Goal: Information Seeking & Learning: Learn about a topic

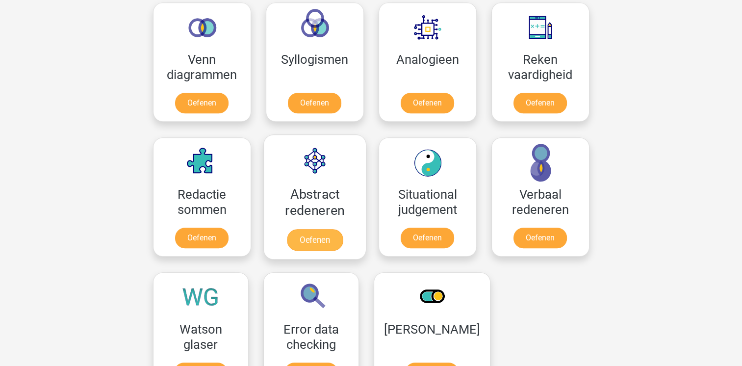
scroll to position [645, 0]
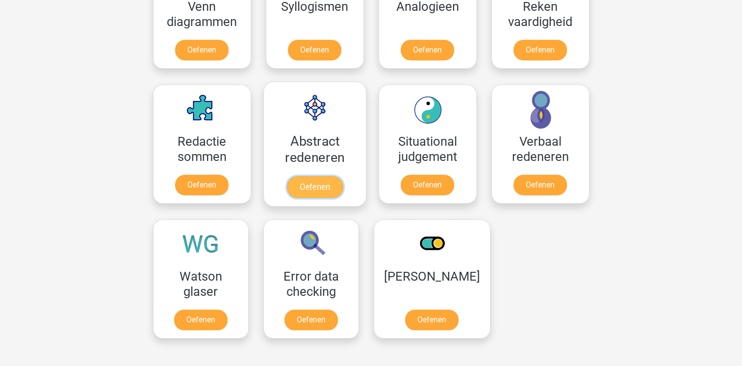
click at [334, 176] on link "Oefenen" at bounding box center [314, 187] width 56 height 22
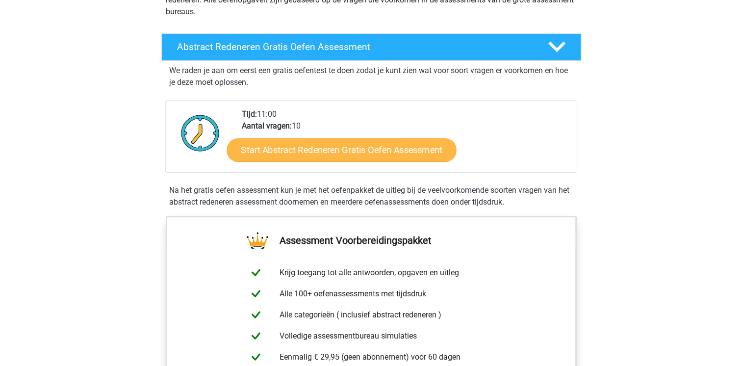
scroll to position [142, 0]
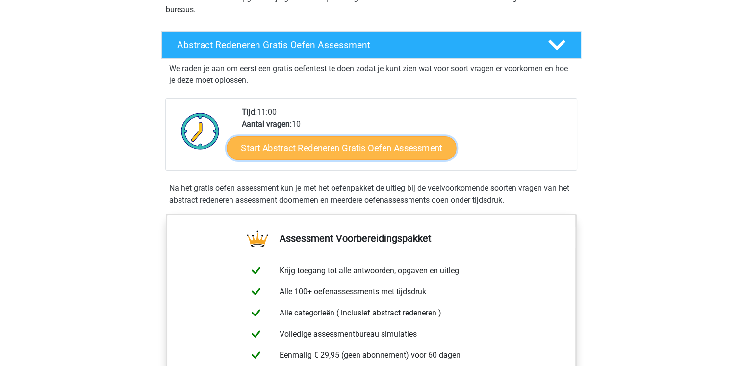
click at [314, 150] on link "Start Abstract Redeneren Gratis Oefen Assessment" at bounding box center [342, 148] width 230 height 24
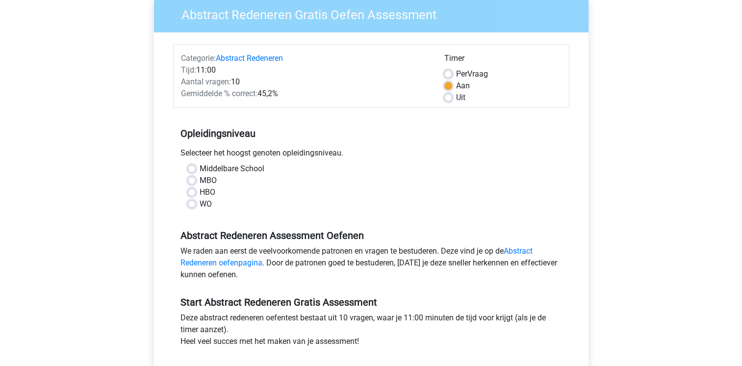
scroll to position [84, 0]
click at [205, 180] on label "MBO" at bounding box center [208, 180] width 17 height 12
click at [196, 180] on input "MBO" at bounding box center [192, 179] width 8 height 10
radio input "true"
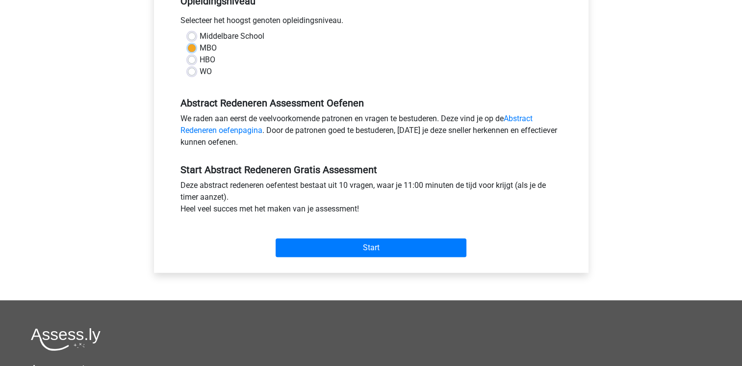
scroll to position [217, 0]
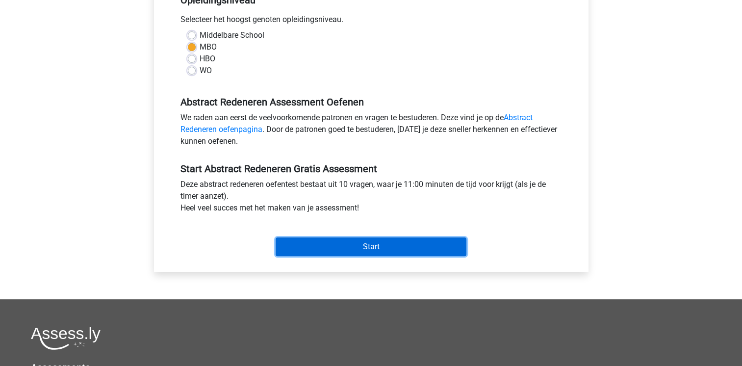
click at [351, 246] on input "Start" at bounding box center [371, 246] width 191 height 19
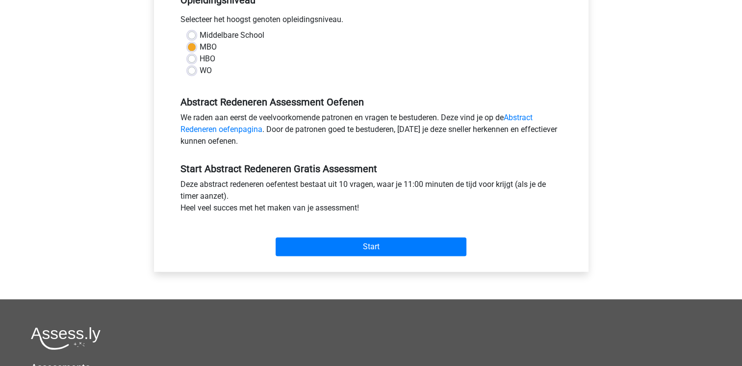
scroll to position [0, 0]
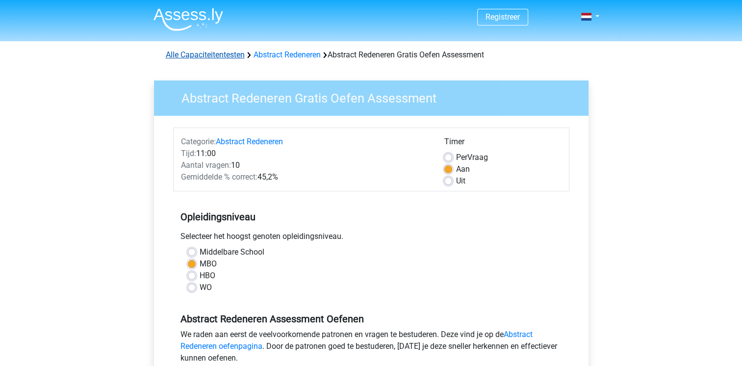
click at [216, 55] on link "Alle Capaciteitentesten" at bounding box center [205, 54] width 79 height 9
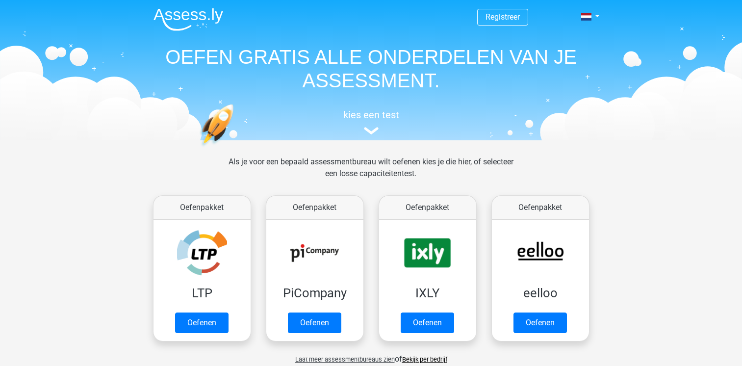
scroll to position [416, 0]
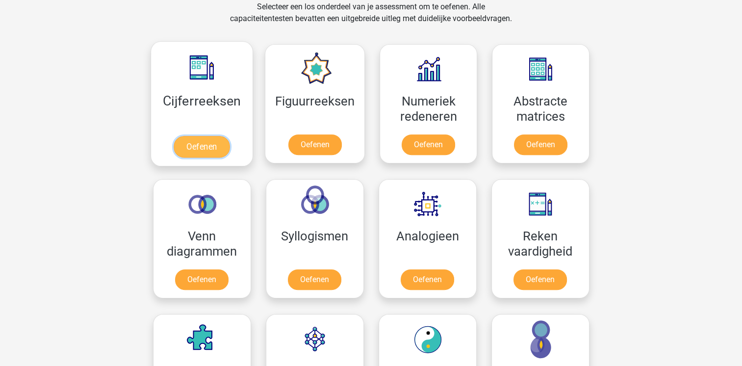
click at [206, 148] on link "Oefenen" at bounding box center [202, 147] width 56 height 22
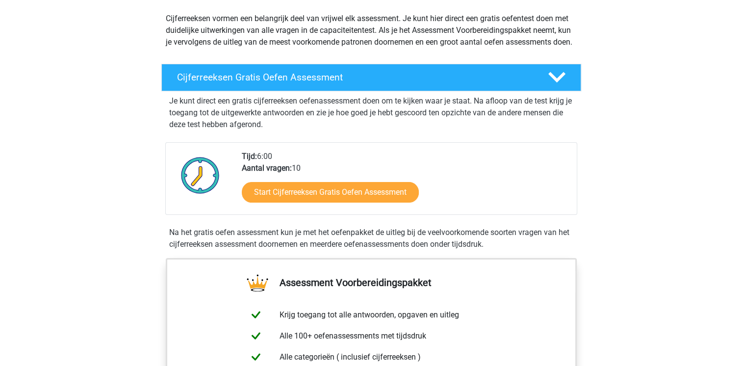
scroll to position [110, 0]
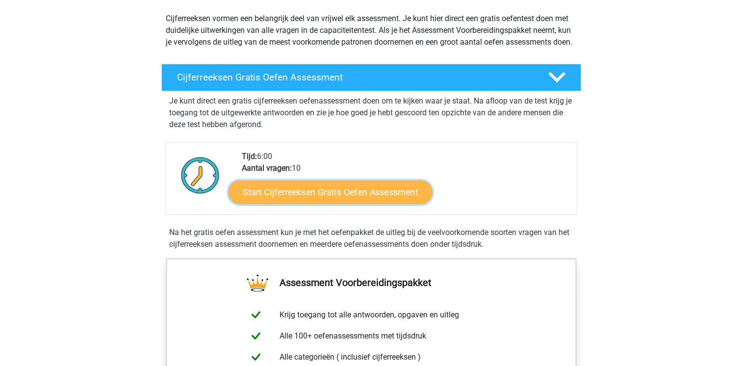
click at [329, 203] on link "Start Cijferreeksen Gratis Oefen Assessment" at bounding box center [331, 192] width 204 height 24
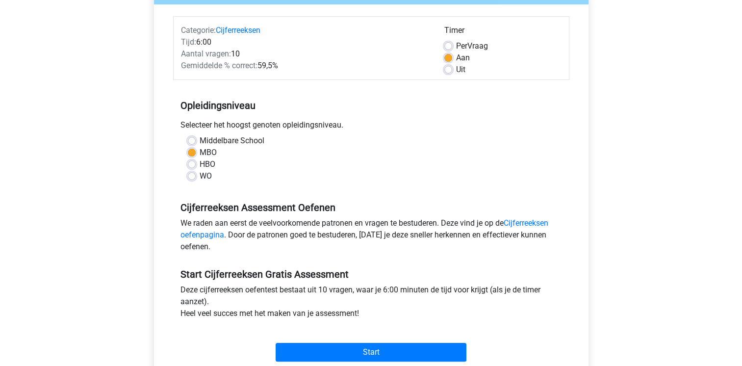
scroll to position [165, 0]
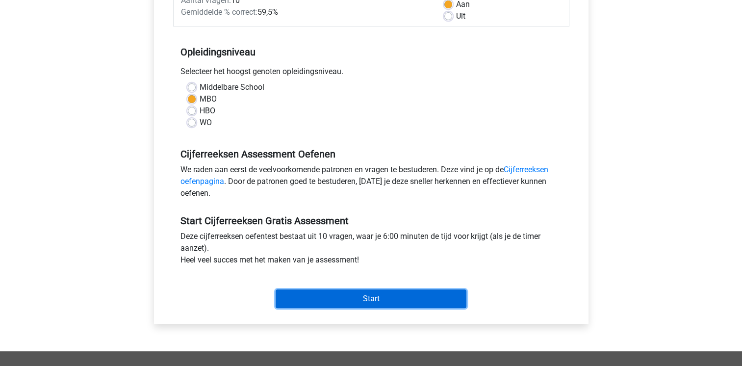
click at [343, 299] on input "Start" at bounding box center [371, 298] width 191 height 19
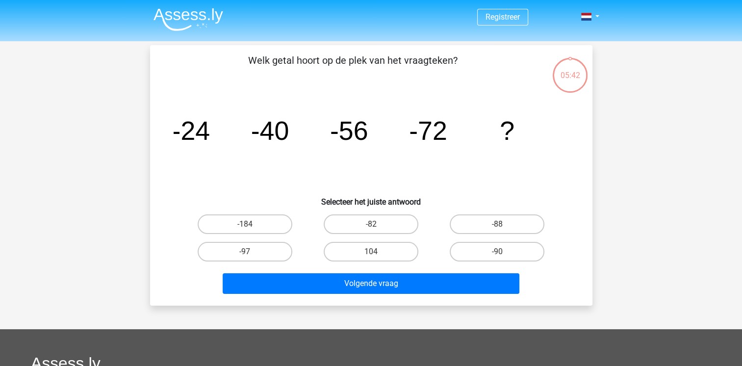
click at [497, 227] on input "-88" at bounding box center [500, 227] width 6 height 6
radio input "true"
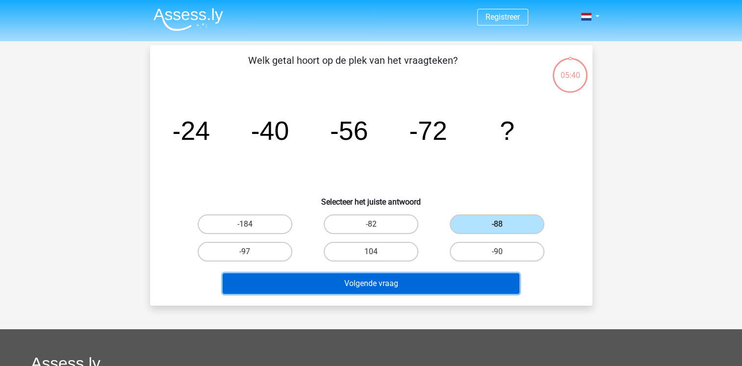
click at [431, 280] on button "Volgende vraag" at bounding box center [371, 283] width 297 height 21
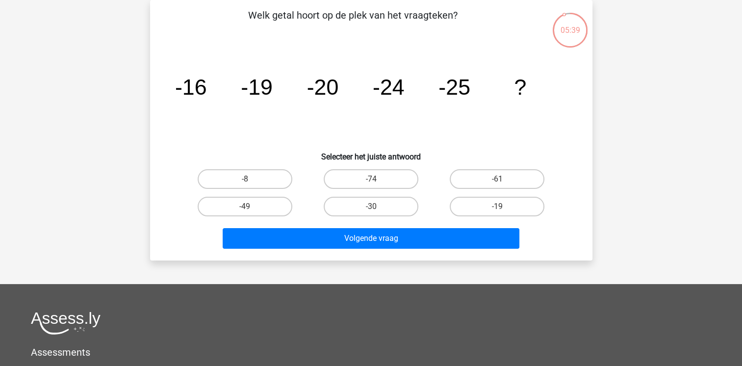
scroll to position [35, 0]
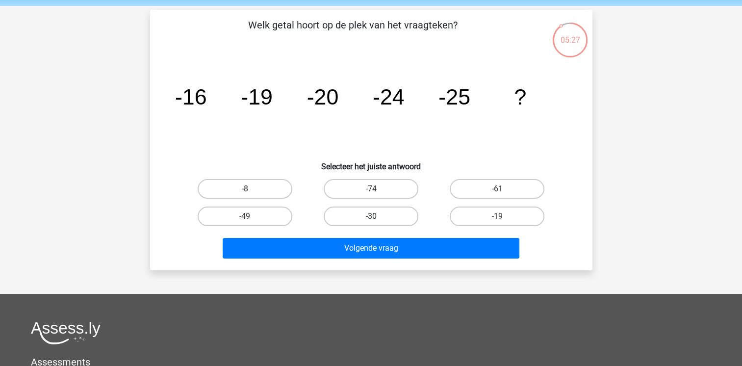
click at [375, 208] on label "-30" at bounding box center [371, 216] width 95 height 20
click at [375, 216] on input "-30" at bounding box center [374, 219] width 6 height 6
radio input "true"
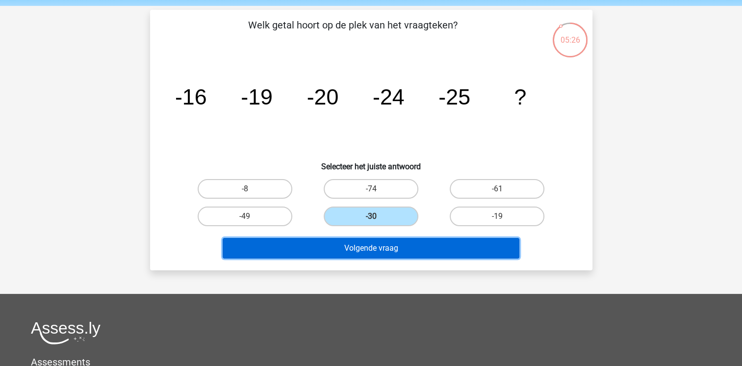
click at [370, 248] on button "Volgende vraag" at bounding box center [371, 248] width 297 height 21
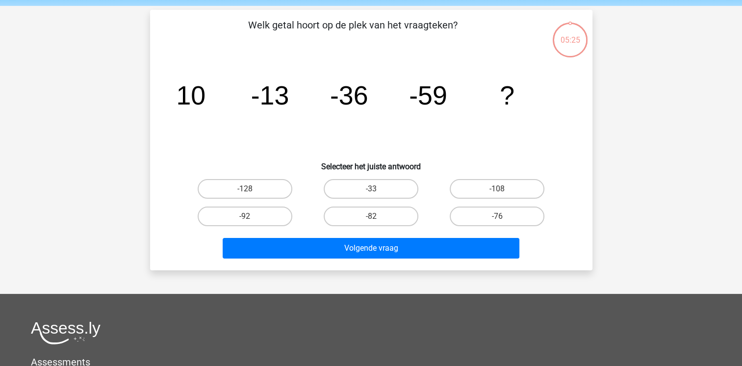
scroll to position [45, 0]
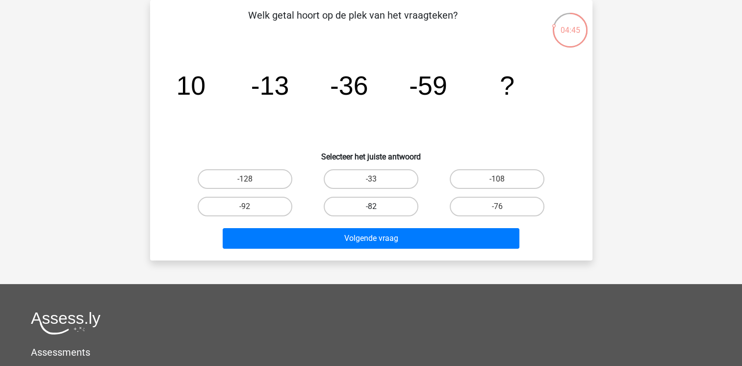
click at [357, 203] on label "-82" at bounding box center [371, 207] width 95 height 20
click at [371, 206] on input "-82" at bounding box center [374, 209] width 6 height 6
radio input "true"
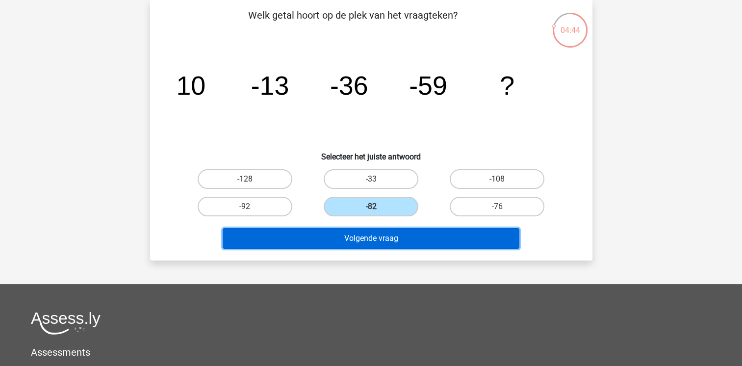
click at [350, 238] on button "Volgende vraag" at bounding box center [371, 238] width 297 height 21
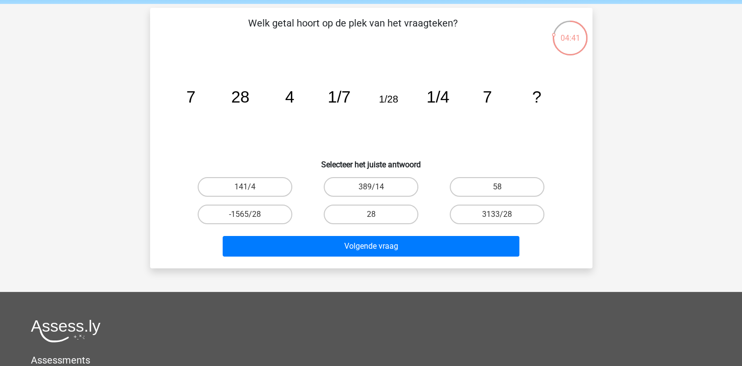
scroll to position [37, 0]
click at [369, 217] on label "28" at bounding box center [371, 215] width 95 height 20
click at [371, 217] on input "28" at bounding box center [374, 217] width 6 height 6
radio input "true"
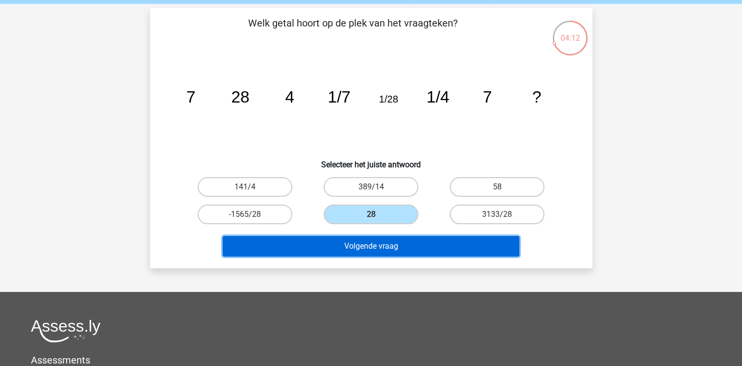
click at [390, 243] on button "Volgende vraag" at bounding box center [371, 246] width 297 height 21
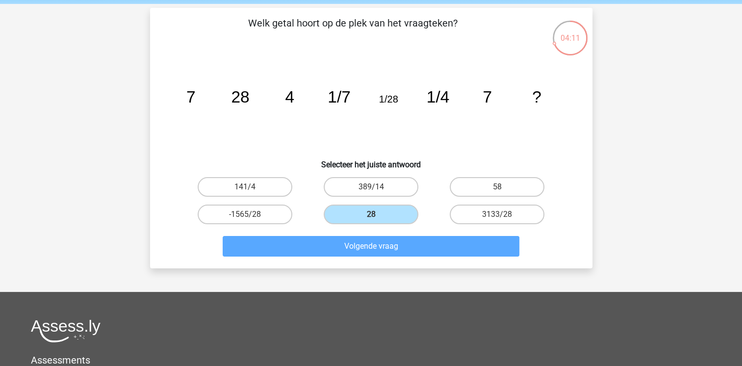
scroll to position [45, 0]
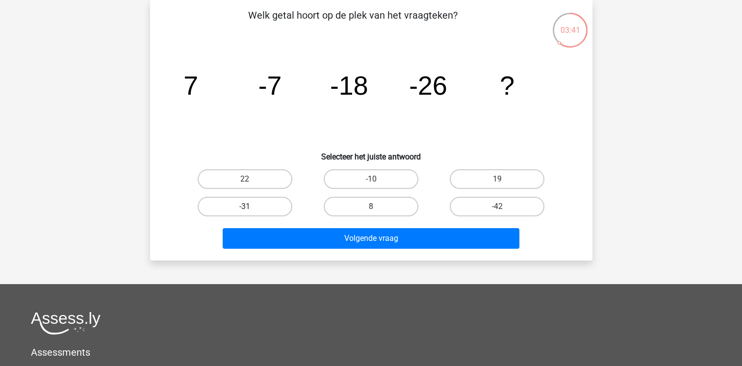
click at [243, 202] on label "-31" at bounding box center [245, 207] width 95 height 20
click at [245, 206] on input "-31" at bounding box center [248, 209] width 6 height 6
radio input "true"
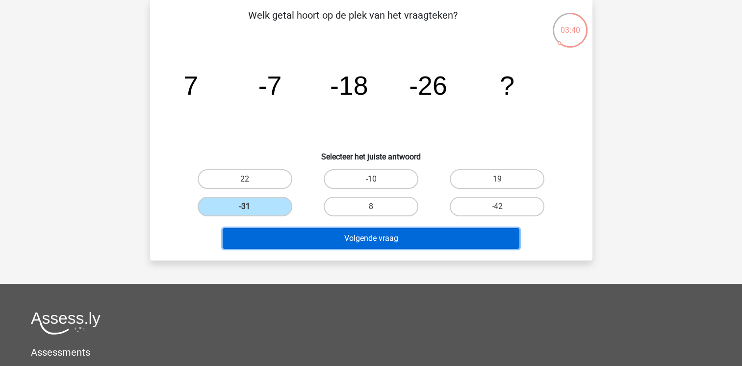
click at [279, 236] on button "Volgende vraag" at bounding box center [371, 238] width 297 height 21
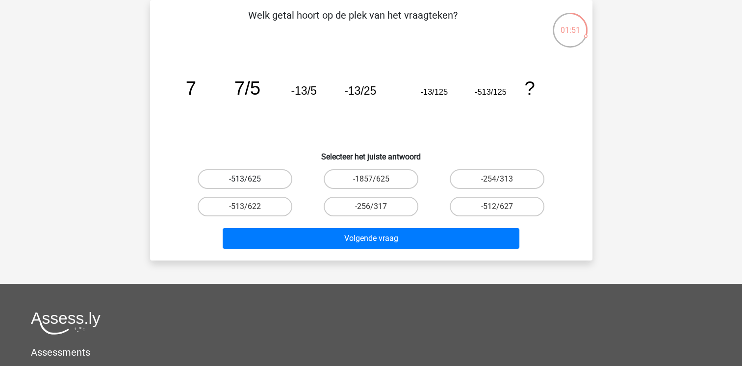
click at [271, 180] on label "-513/625" at bounding box center [245, 179] width 95 height 20
click at [251, 180] on input "-513/625" at bounding box center [248, 182] width 6 height 6
radio input "true"
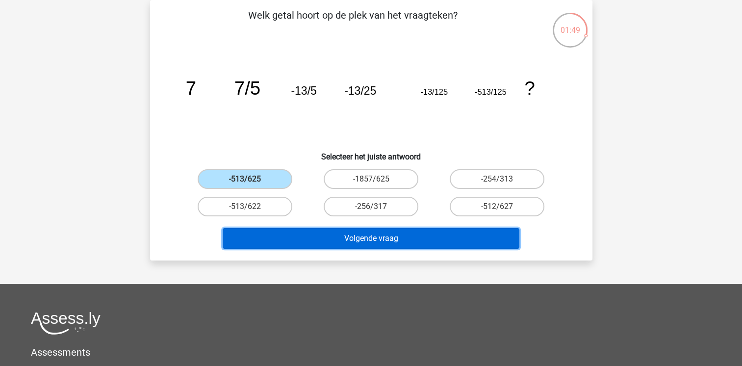
click at [310, 244] on button "Volgende vraag" at bounding box center [371, 238] width 297 height 21
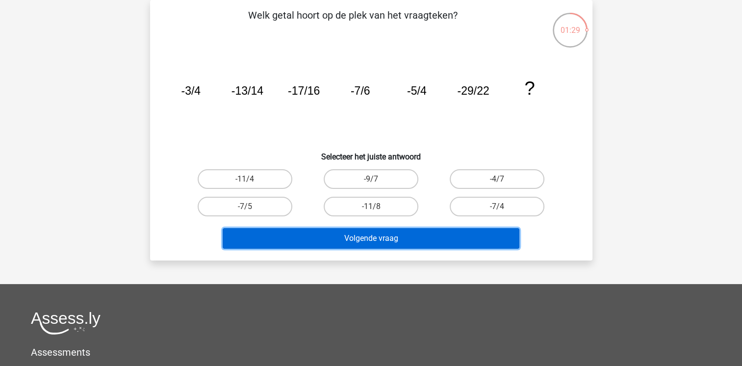
click at [294, 235] on button "Volgende vraag" at bounding box center [371, 238] width 297 height 21
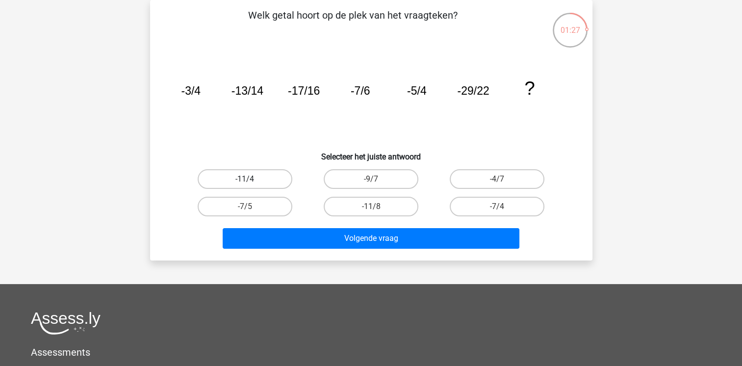
click at [265, 174] on label "-11/4" at bounding box center [245, 179] width 95 height 20
click at [251, 179] on input "-11/4" at bounding box center [248, 182] width 6 height 6
radio input "true"
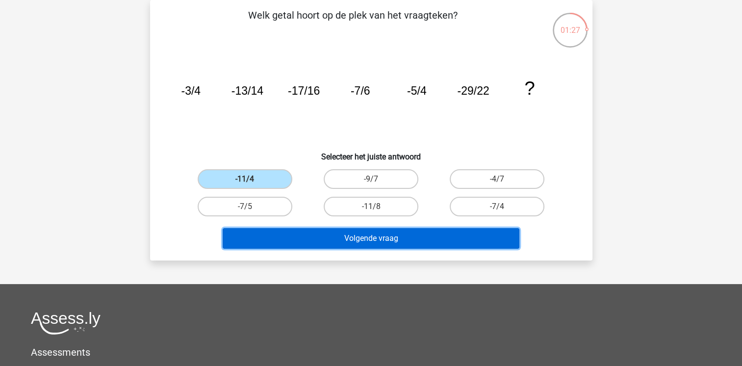
click at [277, 233] on button "Volgende vraag" at bounding box center [371, 238] width 297 height 21
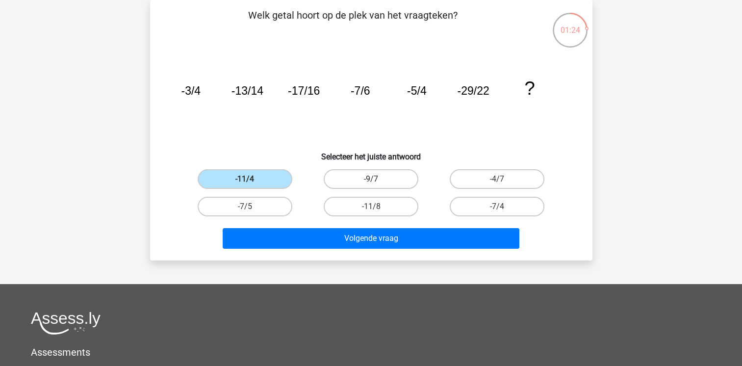
click at [364, 176] on label "-9/7" at bounding box center [371, 179] width 95 height 20
click at [371, 179] on input "-9/7" at bounding box center [374, 182] width 6 height 6
radio input "true"
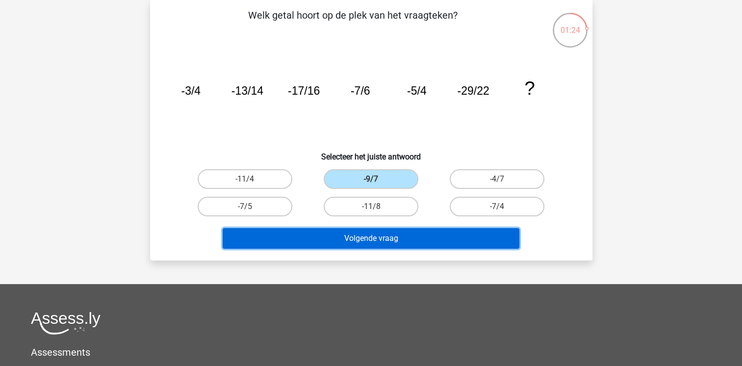
click at [327, 234] on button "Volgende vraag" at bounding box center [371, 238] width 297 height 21
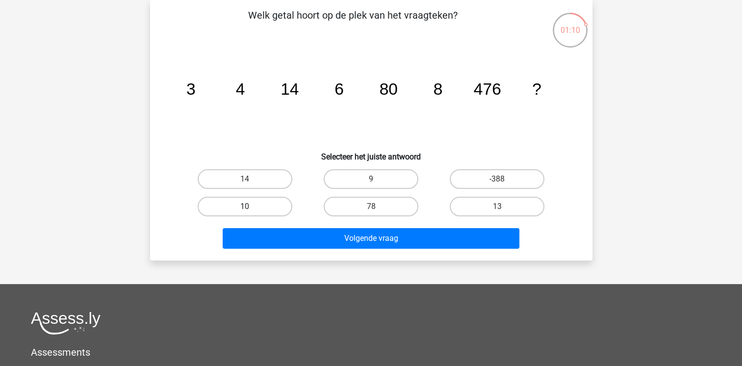
click at [252, 199] on label "10" at bounding box center [245, 207] width 95 height 20
click at [251, 206] on input "10" at bounding box center [248, 209] width 6 height 6
radio input "true"
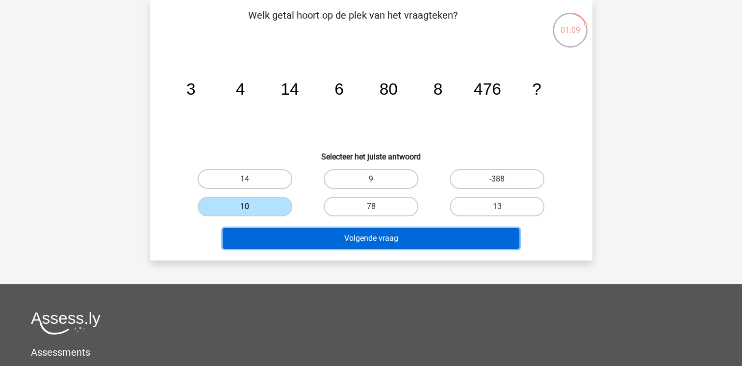
click at [279, 237] on button "Volgende vraag" at bounding box center [371, 238] width 297 height 21
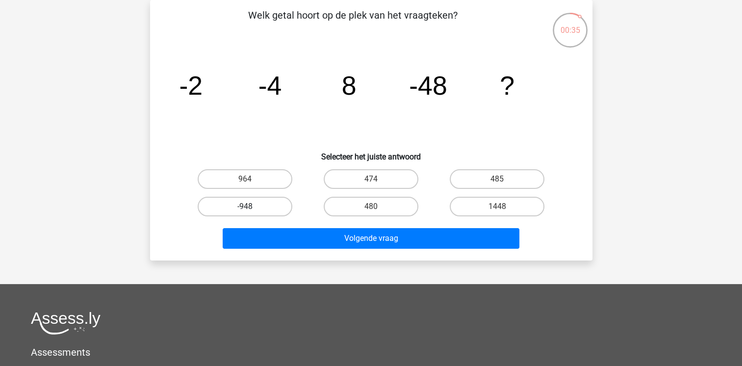
click at [260, 209] on label "-948" at bounding box center [245, 207] width 95 height 20
click at [251, 209] on input "-948" at bounding box center [248, 209] width 6 height 6
radio input "true"
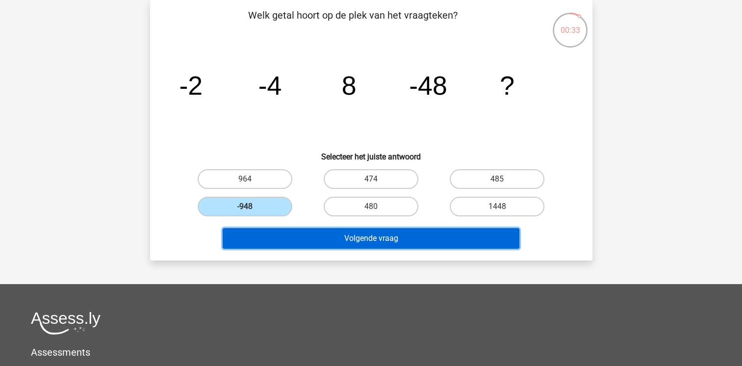
click at [270, 235] on button "Volgende vraag" at bounding box center [371, 238] width 297 height 21
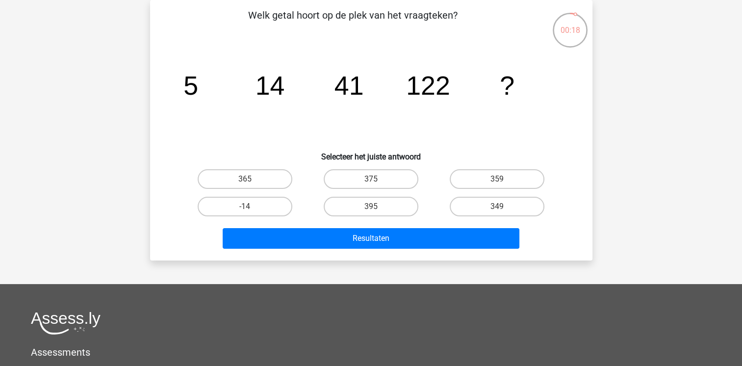
scroll to position [24, 0]
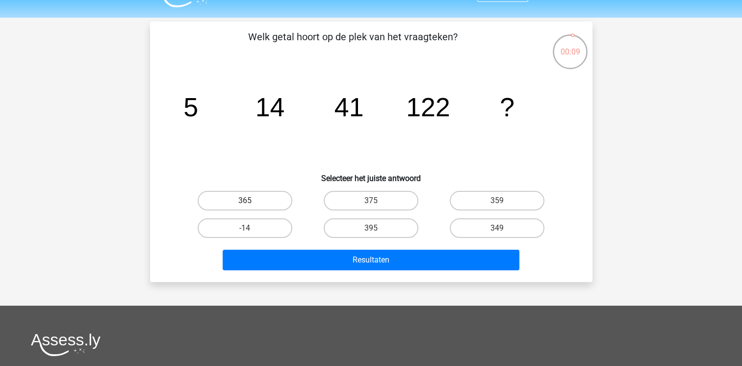
click at [272, 201] on label "365" at bounding box center [245, 201] width 95 height 20
click at [251, 201] on input "365" at bounding box center [248, 204] width 6 height 6
radio input "true"
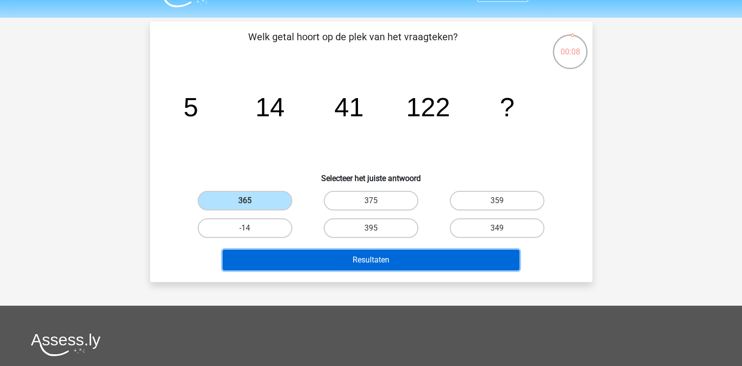
click at [280, 257] on button "Resultaten" at bounding box center [371, 260] width 297 height 21
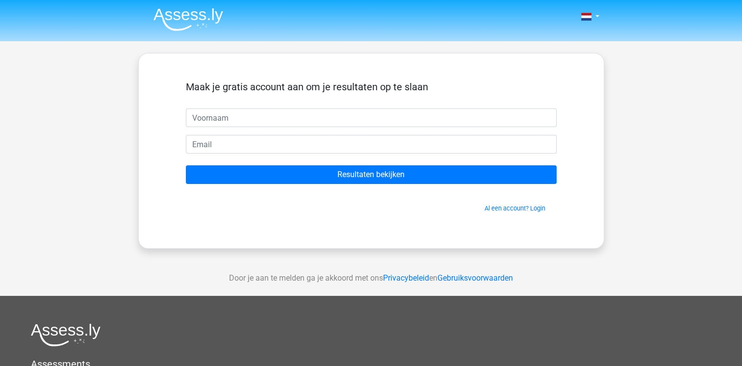
click at [320, 183] on form "Maak je gratis account aan om je resultaten op te slaan Resultaten bekijken Al …" at bounding box center [371, 147] width 371 height 132
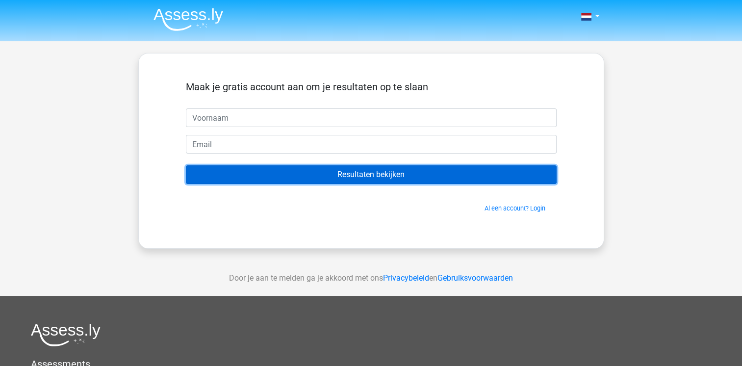
click at [331, 171] on input "Resultaten bekijken" at bounding box center [371, 174] width 371 height 19
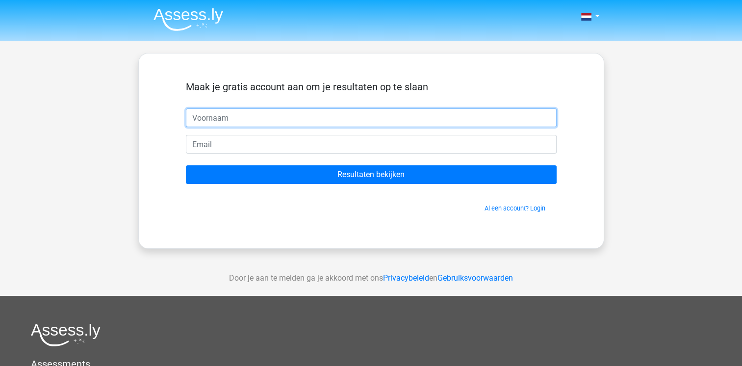
click at [279, 119] on input "text" at bounding box center [371, 117] width 371 height 19
type input "Eline"
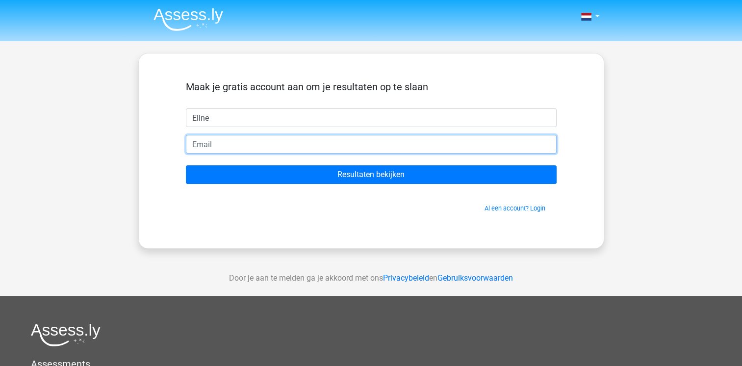
click at [252, 142] on input "email" at bounding box center [371, 144] width 371 height 19
type input "[EMAIL_ADDRESS][DOMAIN_NAME]"
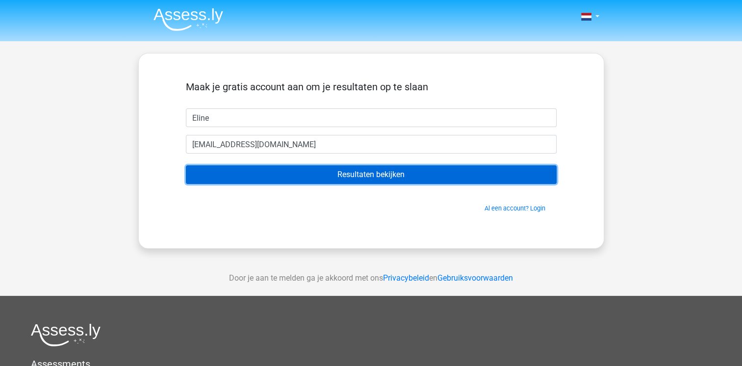
click at [257, 175] on input "Resultaten bekijken" at bounding box center [371, 174] width 371 height 19
